Goal: Entertainment & Leisure: Consume media (video, audio)

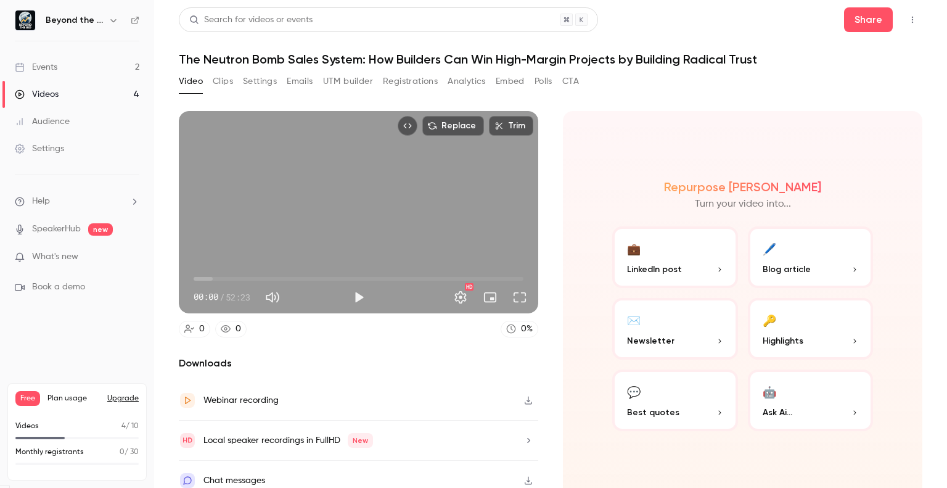
scroll to position [9, 0]
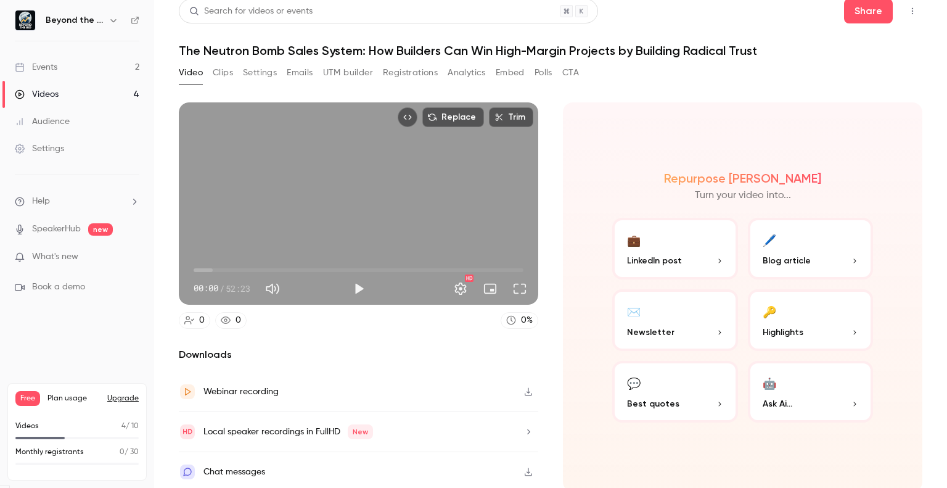
click at [229, 76] on button "Clips" at bounding box center [223, 73] width 20 height 20
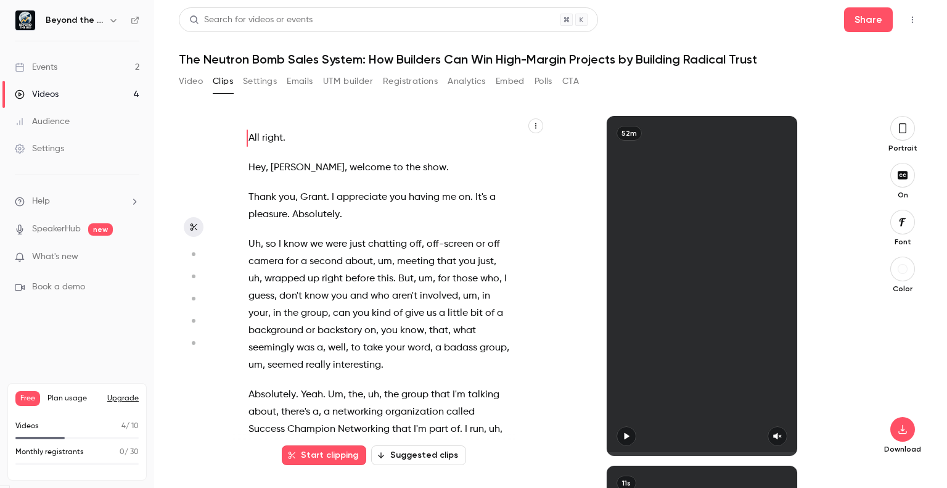
click at [420, 457] on button "Suggested clips" at bounding box center [418, 455] width 95 height 20
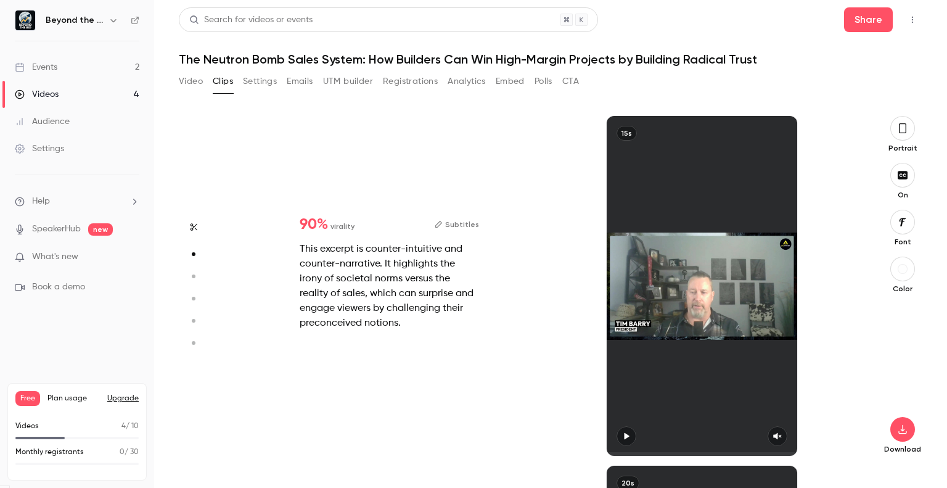
type input "*"
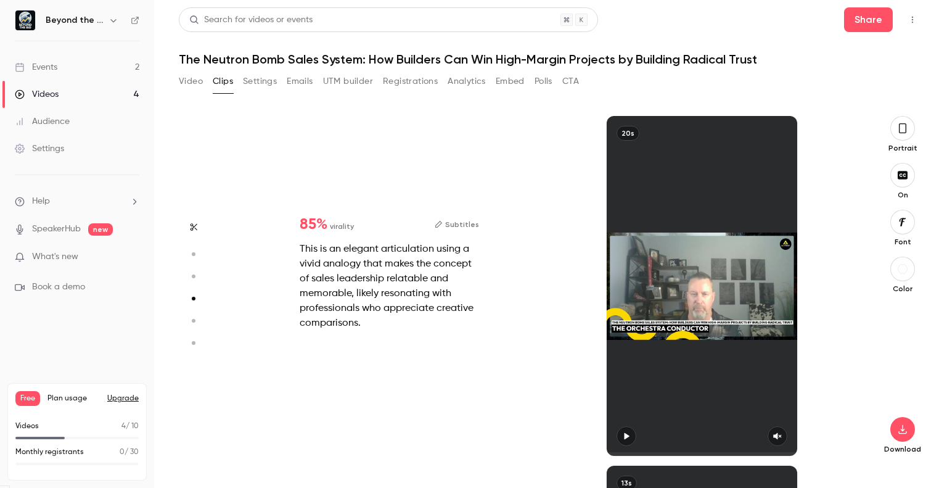
scroll to position [1049, 0]
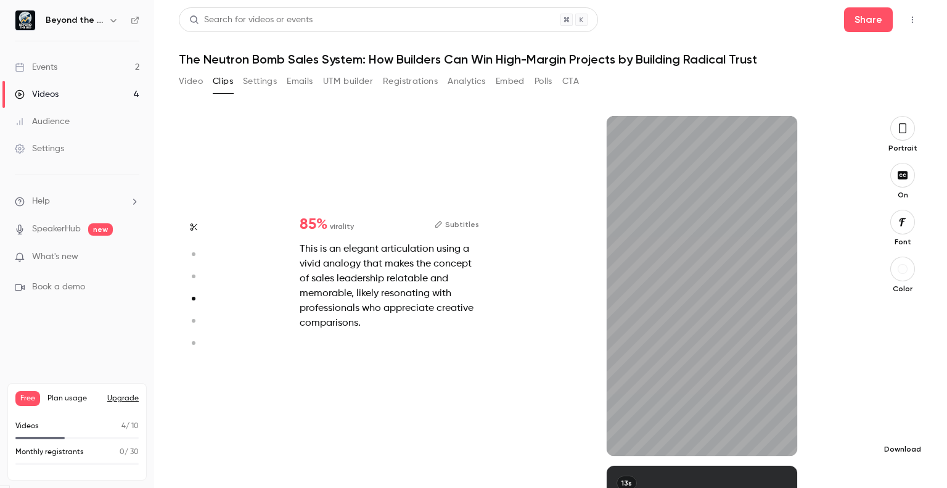
click at [902, 430] on icon "button" at bounding box center [902, 429] width 8 height 9
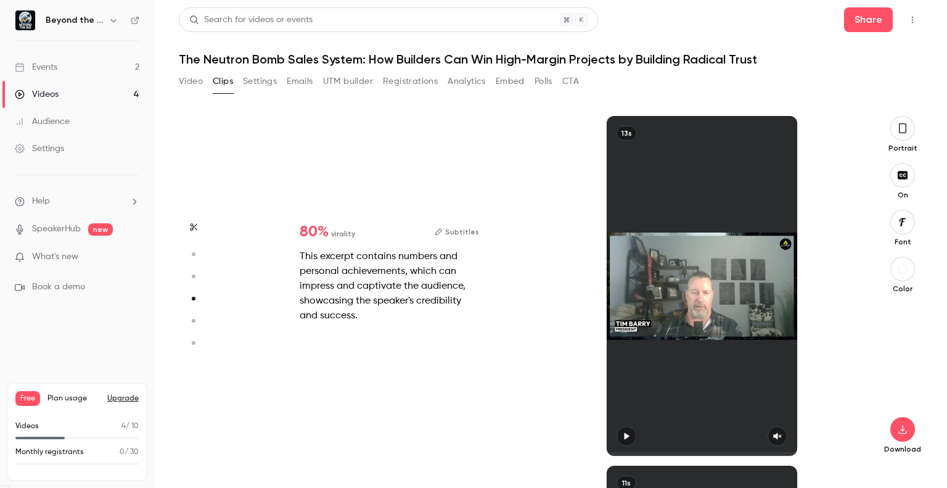
type input "*"
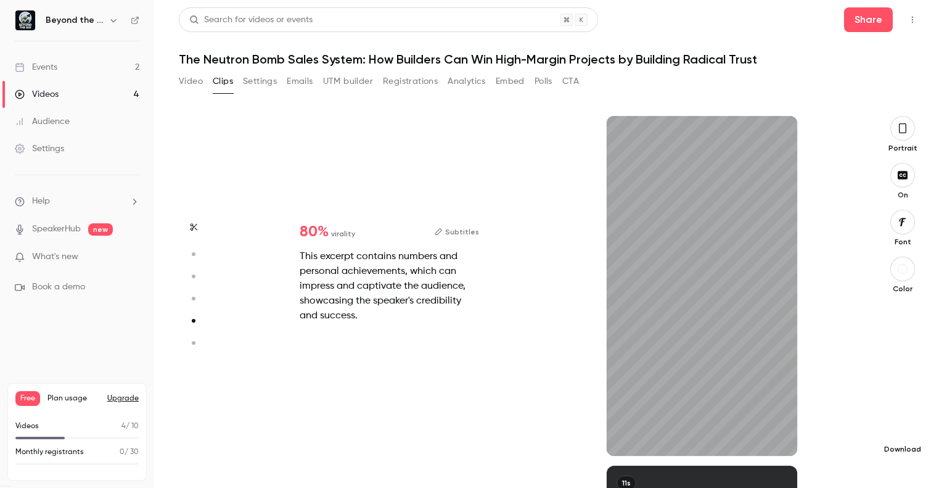
click at [901, 432] on icon "button" at bounding box center [902, 429] width 15 height 10
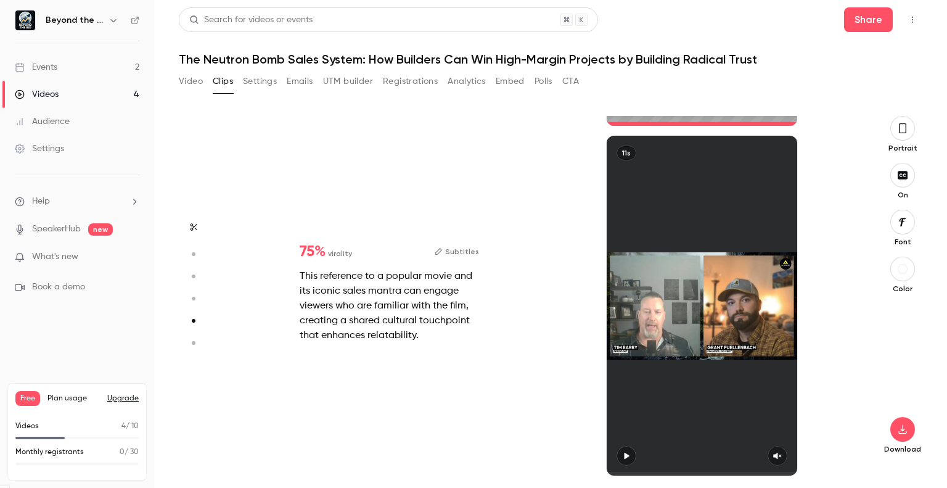
type input "*"
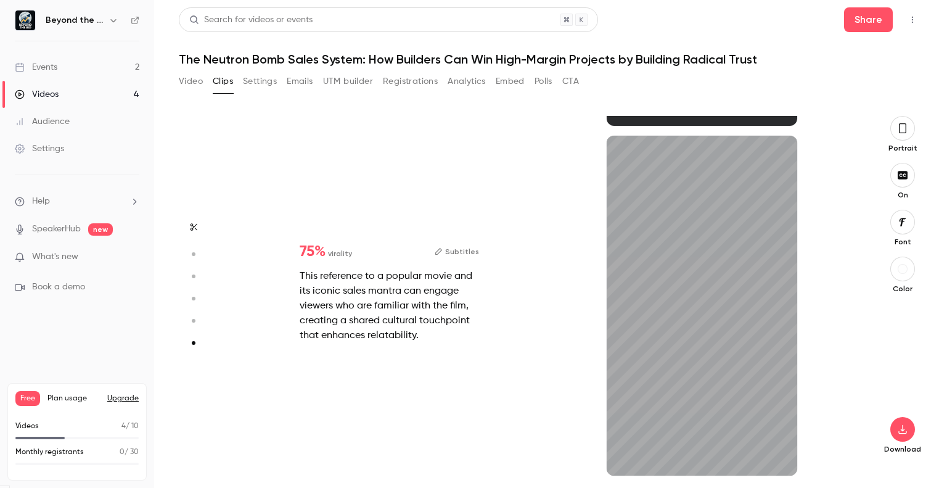
scroll to position [1729, 0]
click at [897, 433] on icon "button" at bounding box center [902, 429] width 15 height 10
type input "*"
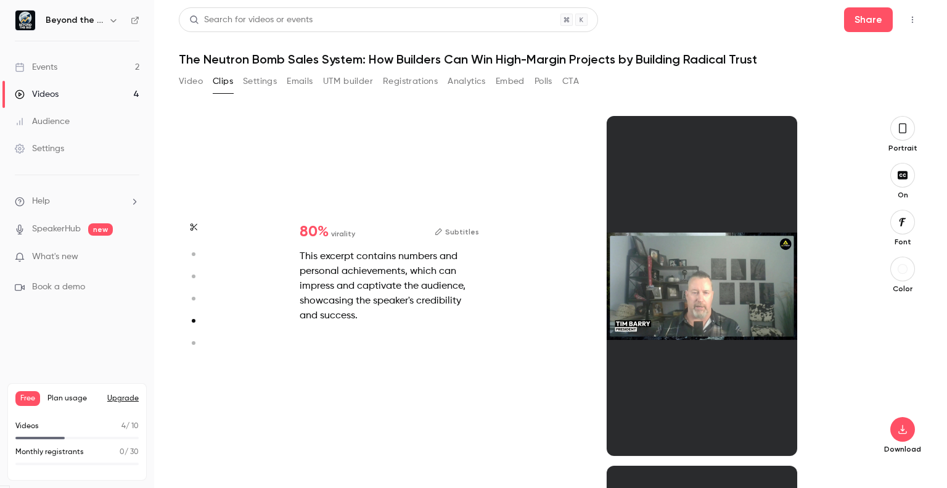
scroll to position [1398, 0]
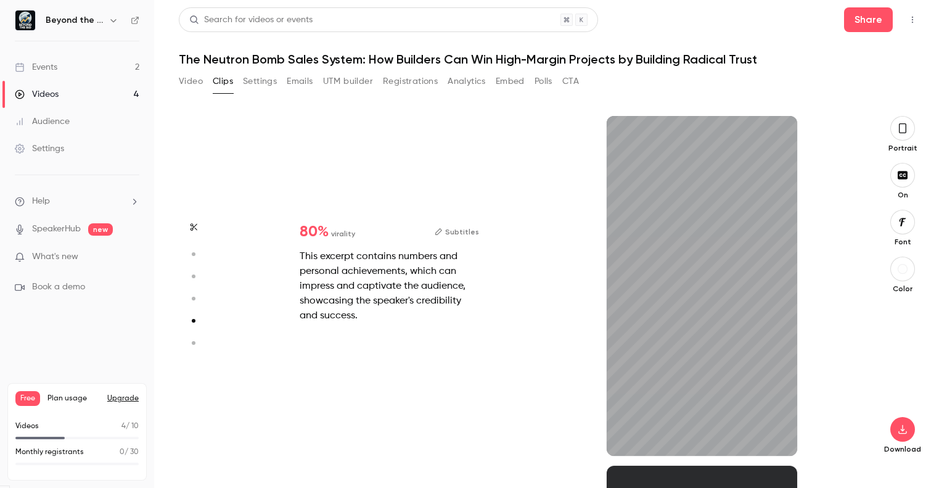
type input "****"
